Goal: Find specific page/section: Find specific page/section

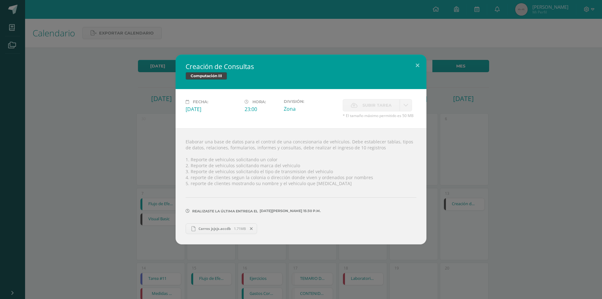
click at [465, 143] on div "Creación de Consultas Computación III Fecha: [DATE][PERSON_NAME]: 23:00 Divisió…" at bounding box center [301, 149] width 597 height 189
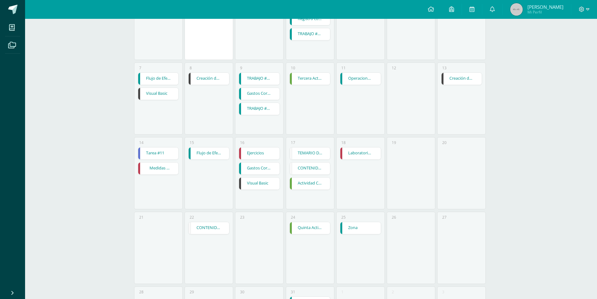
scroll to position [200, 0]
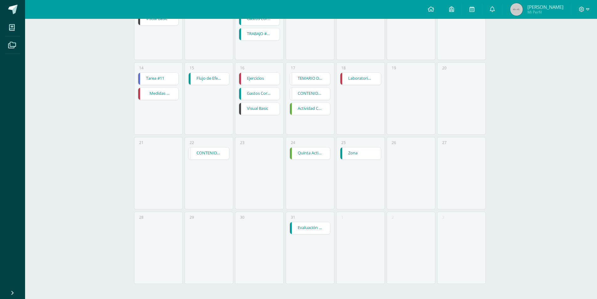
drag, startPoint x: 110, startPoint y: 55, endPoint x: 461, endPoint y: 248, distance: 400.5
click at [461, 248] on div "Calendario Exportar calendario Hoy Julio 2025 Semana Mes Lunes Martes Miércoles…" at bounding box center [311, 59] width 572 height 480
click at [461, 248] on div "3" at bounding box center [461, 247] width 49 height 72
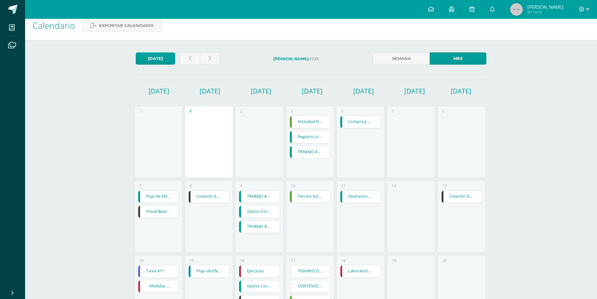
scroll to position [0, 0]
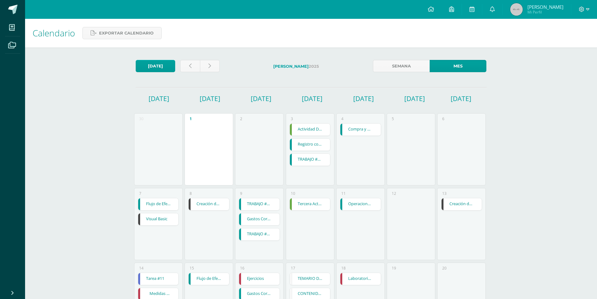
click at [272, 137] on div "2" at bounding box center [259, 149] width 49 height 72
click at [84, 203] on div "Calendario Exportar calendario Hoy Julio 2025 Semana Mes Lunes Martes Miércoles…" at bounding box center [311, 259] width 572 height 480
click at [59, 11] on div "Configuración Cerrar sesión Riger Andrés Mi Perfil Avisos 1 avisos sin leer Avi…" at bounding box center [311, 9] width 572 height 19
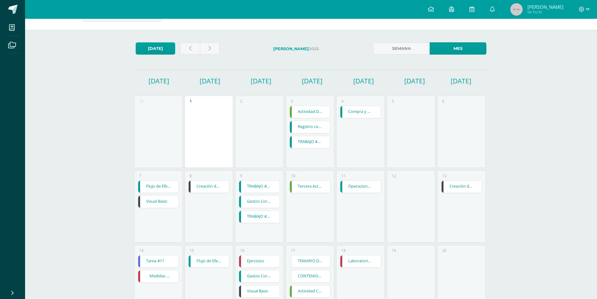
scroll to position [12, 0]
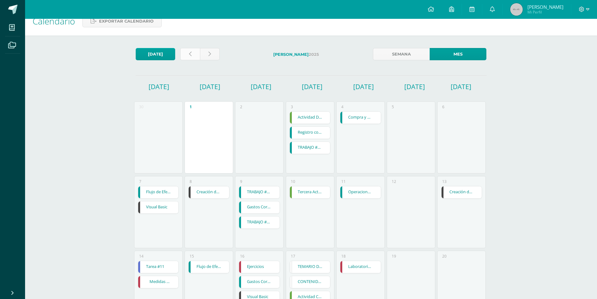
click at [196, 54] on link at bounding box center [190, 54] width 20 height 12
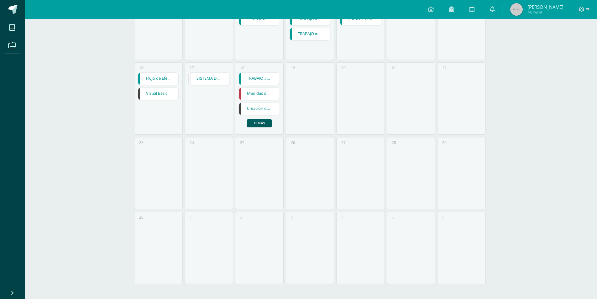
scroll to position [274, 0]
click at [256, 108] on link "Creación de Consultas" at bounding box center [259, 109] width 40 height 12
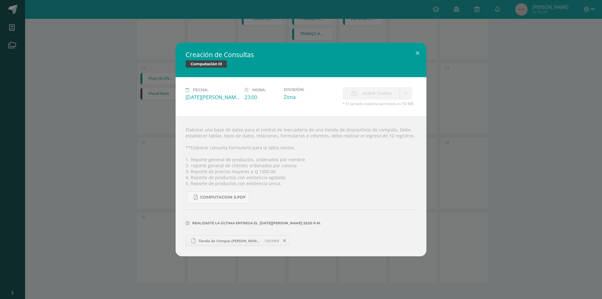
click at [486, 159] on div "Creación de Consultas Computación III Fecha: Miércoles 18 de Junio Hora: 23:00 …" at bounding box center [301, 149] width 597 height 213
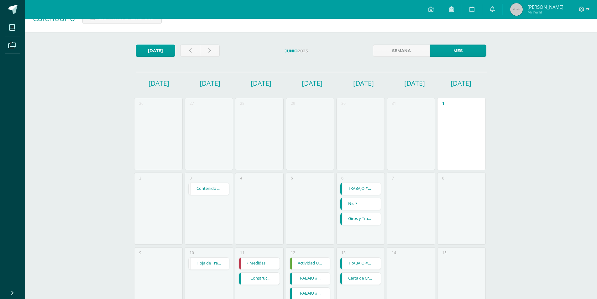
scroll to position [0, 0]
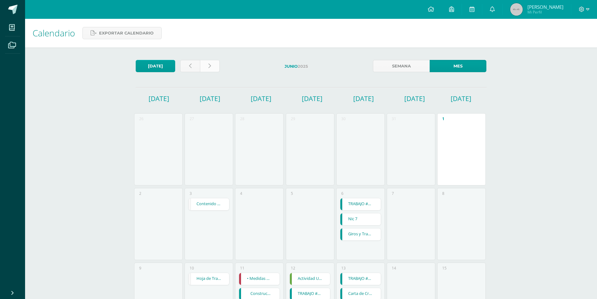
click at [214, 67] on link at bounding box center [210, 66] width 20 height 12
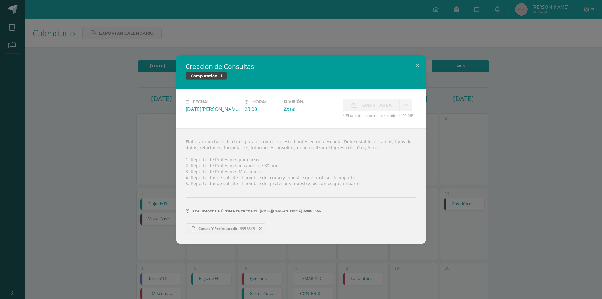
click at [131, 151] on div "Creación de Consultas Computación III Fecha: Martes 08 de Julio Hora: 23:00 Div…" at bounding box center [301, 149] width 597 height 189
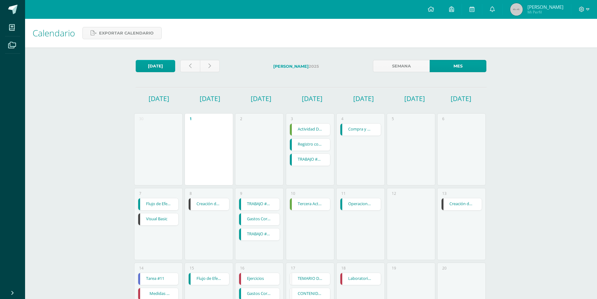
click at [440, 209] on div "13 Creación de Consultas Creación de Consultas Computación III Cargando conteni…" at bounding box center [461, 224] width 49 height 72
click at [444, 207] on link "Creación de Consultas" at bounding box center [461, 204] width 40 height 12
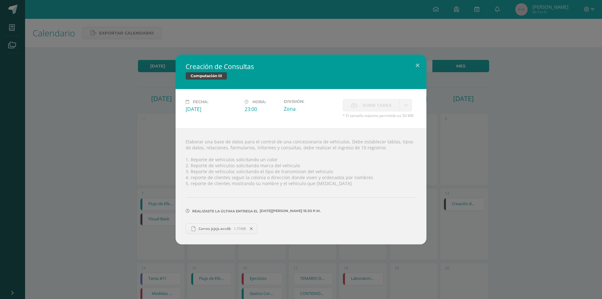
click at [537, 192] on div "Creación de Consultas Computación III Fecha: Domingo 13 de Julio Hora: 23:00 Di…" at bounding box center [301, 149] width 597 height 189
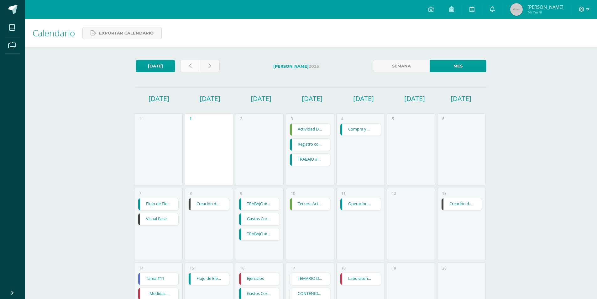
click at [196, 68] on link at bounding box center [190, 66] width 20 height 12
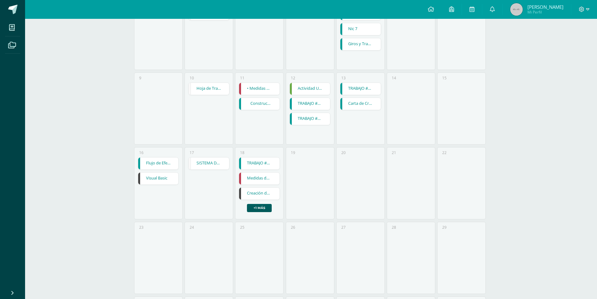
scroll to position [212, 0]
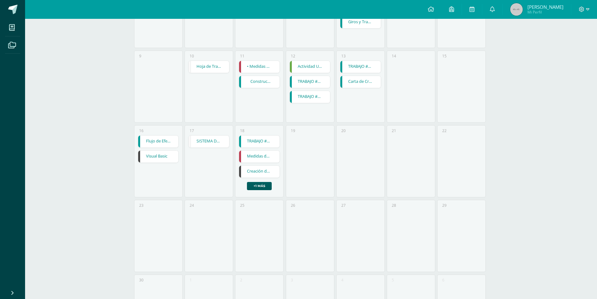
click at [262, 175] on link "Creación de Consultas" at bounding box center [259, 171] width 40 height 12
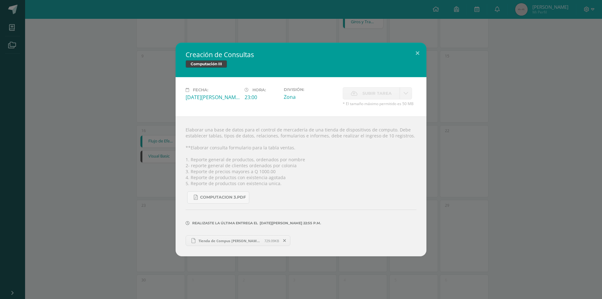
click at [431, 133] on div "Creación de Consultas Computación III Fecha: Miércoles 18 de Junio Hora: 23:00 …" at bounding box center [301, 149] width 597 height 213
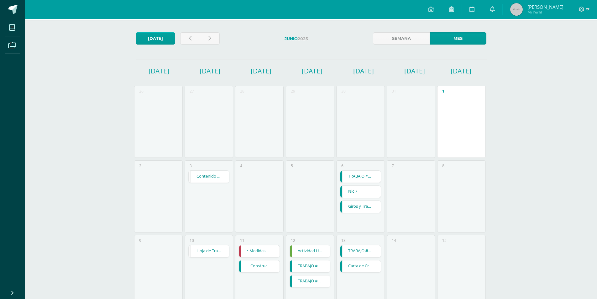
scroll to position [0, 0]
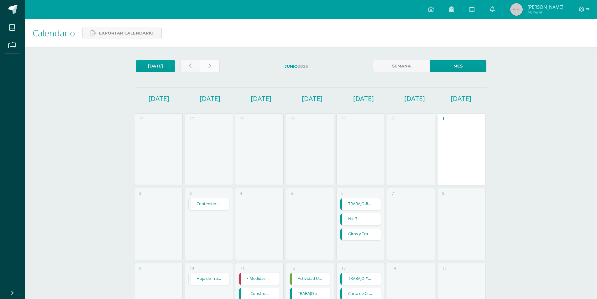
click at [216, 64] on link at bounding box center [210, 66] width 20 height 12
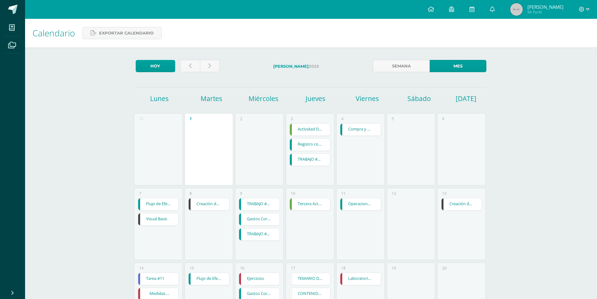
click at [466, 194] on div "13 Creación de Consultas Creación de Consultas Computación III Cargando conteni…" at bounding box center [461, 224] width 49 height 72
click at [471, 206] on link "Creación de Consultas" at bounding box center [461, 204] width 40 height 12
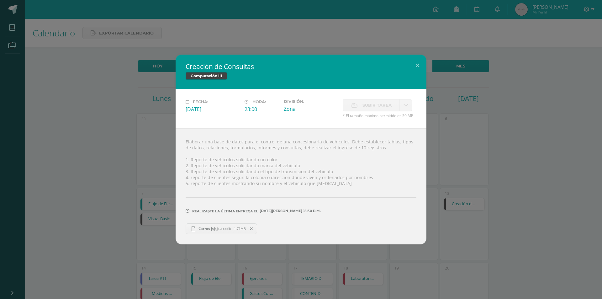
click at [459, 159] on div "Creación de Consultas Computación III Fecha: Domingo 13 de Julio Hora: 23:00 Di…" at bounding box center [301, 149] width 597 height 189
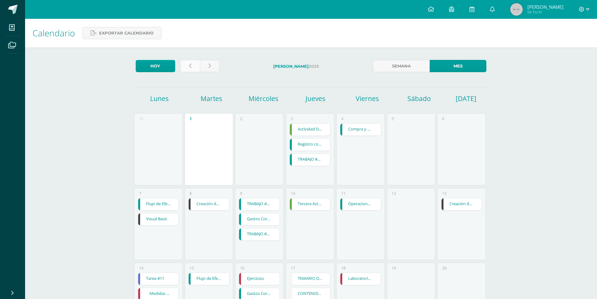
click at [195, 66] on link at bounding box center [190, 66] width 20 height 12
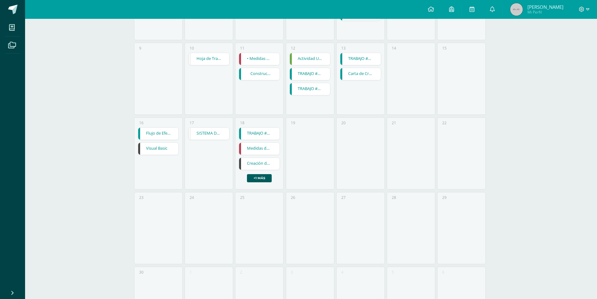
scroll to position [212, 0]
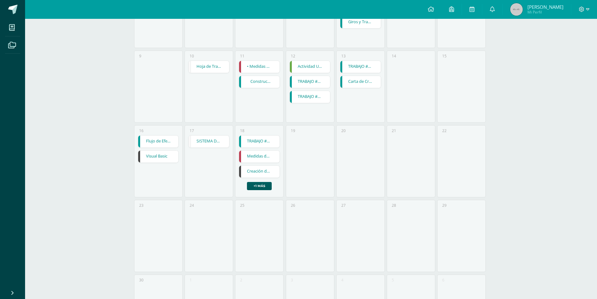
click at [263, 175] on link "Creación de Consultas" at bounding box center [259, 171] width 40 height 12
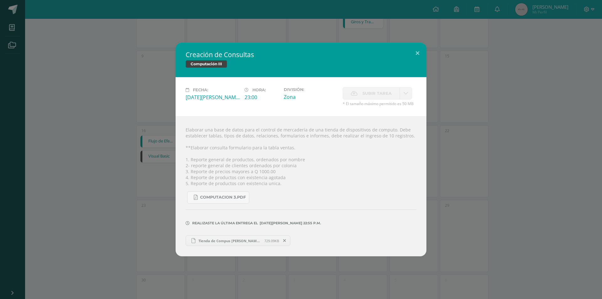
click at [483, 199] on div "Creación de Consultas Computación III Fecha: Miércoles 18 de Junio Hora: 23:00 …" at bounding box center [301, 149] width 597 height 213
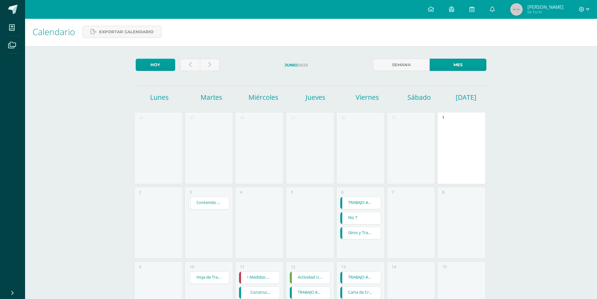
scroll to position [0, 0]
click at [209, 67] on icon at bounding box center [209, 65] width 3 height 5
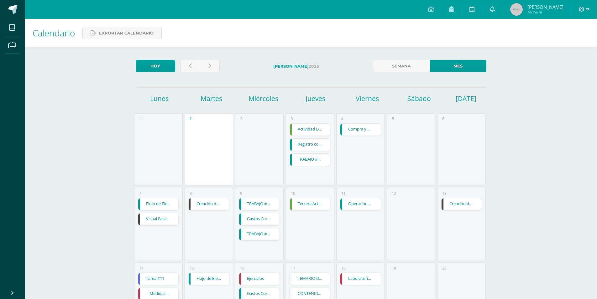
click at [211, 209] on link "Creación de Consultas" at bounding box center [209, 204] width 40 height 12
